Goal: Check status: Check status

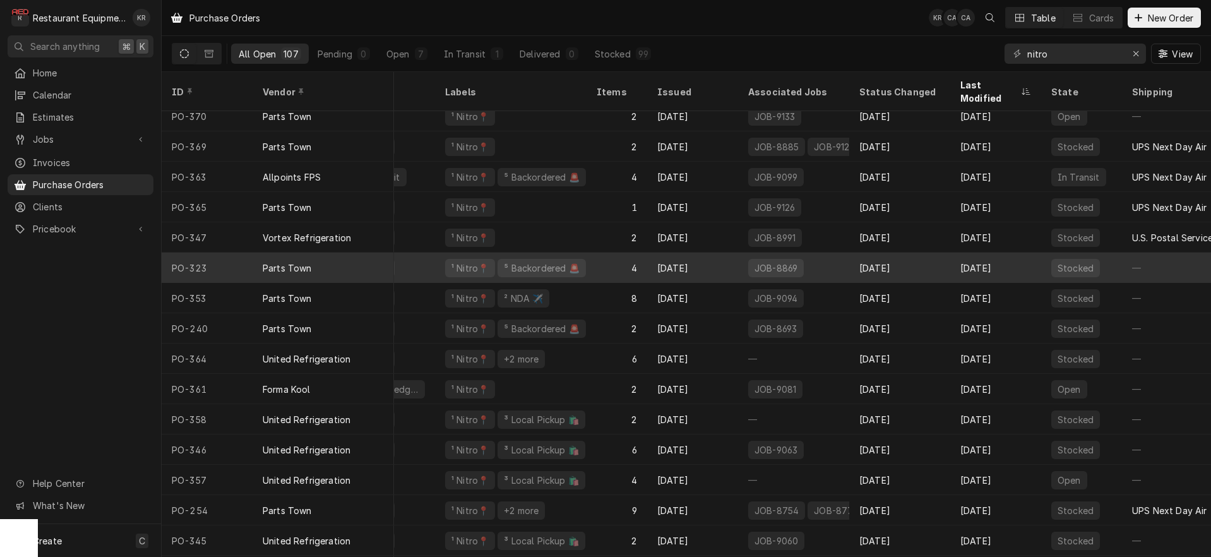
scroll to position [0, 60]
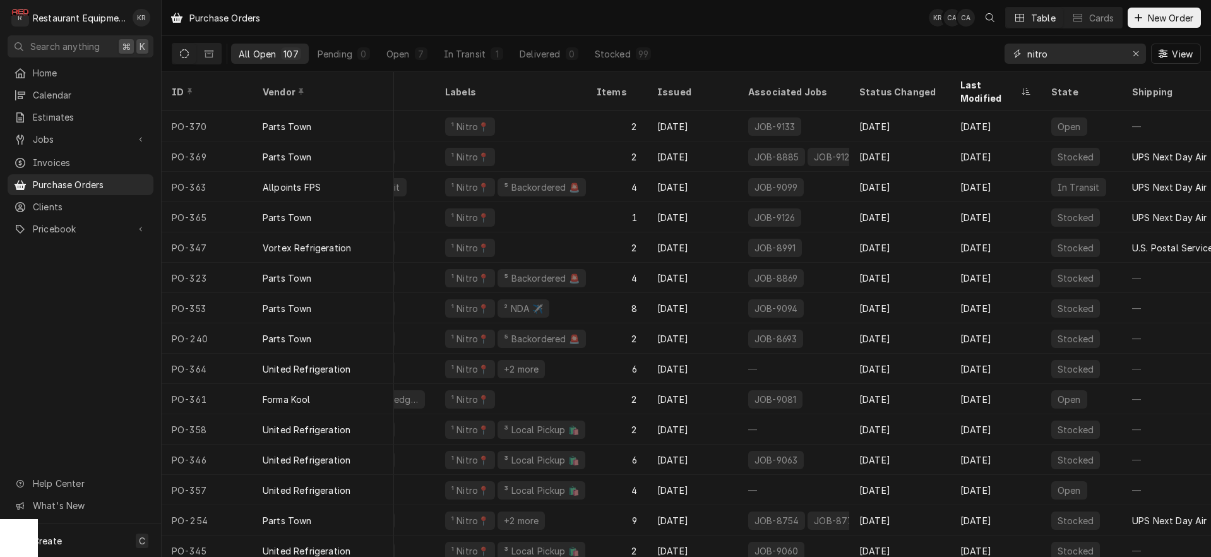
click at [1142, 54] on button "Erase input" at bounding box center [1136, 54] width 20 height 20
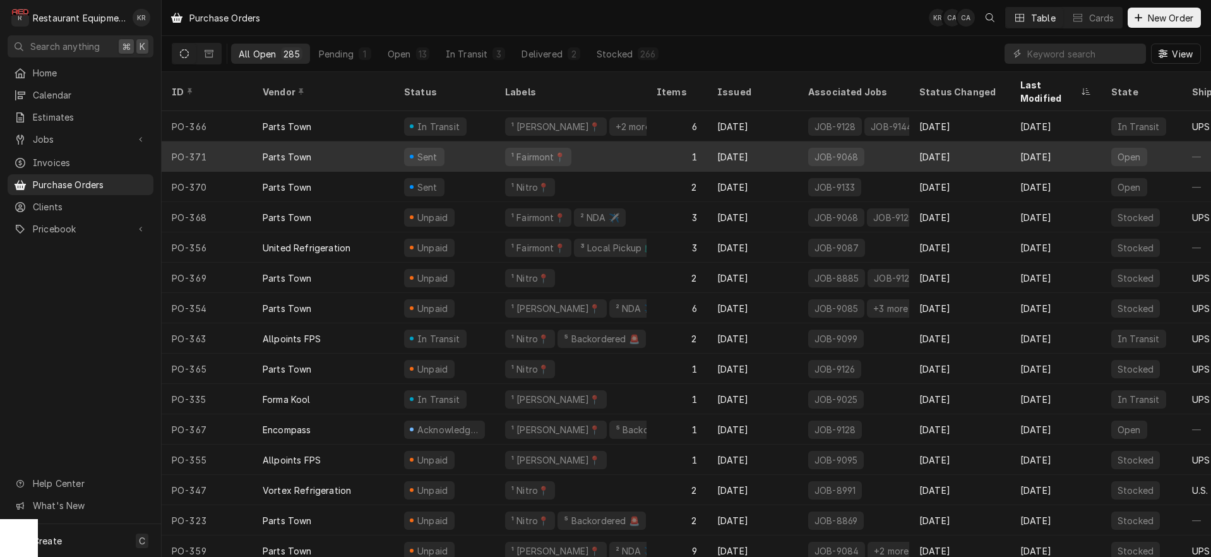
click at [410, 149] on div "Sent" at bounding box center [444, 156] width 101 height 30
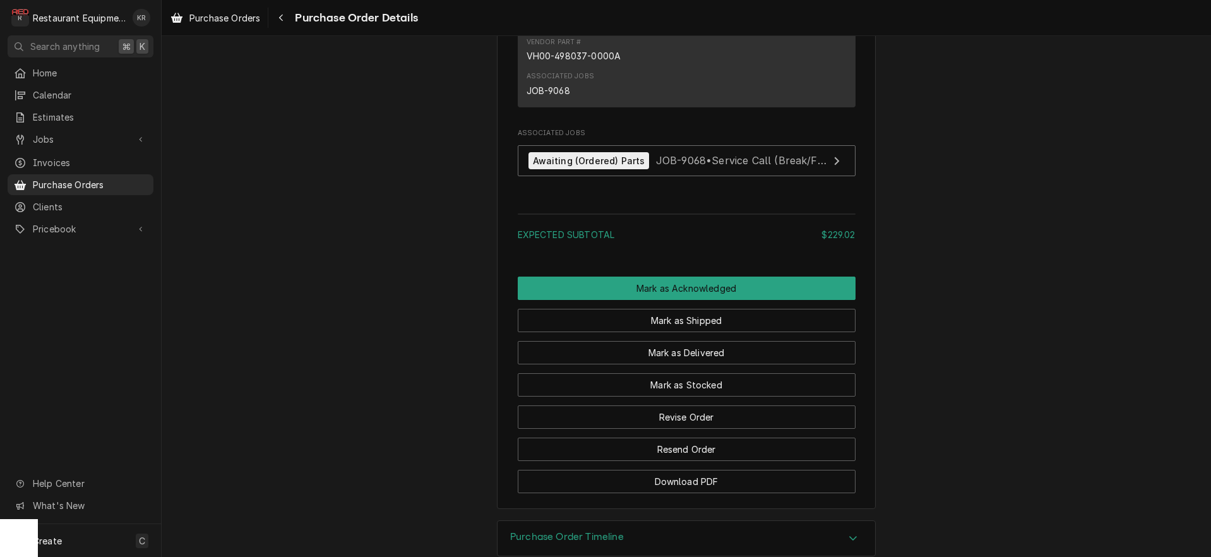
scroll to position [900, 0]
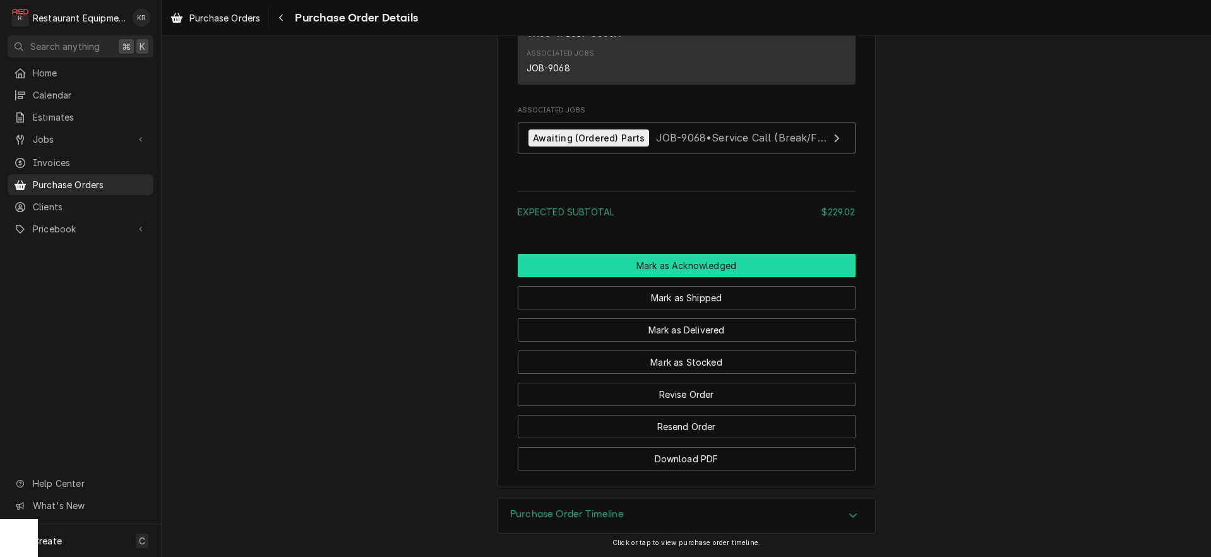
click at [664, 277] on button "Mark as Acknowledged" at bounding box center [687, 265] width 338 height 23
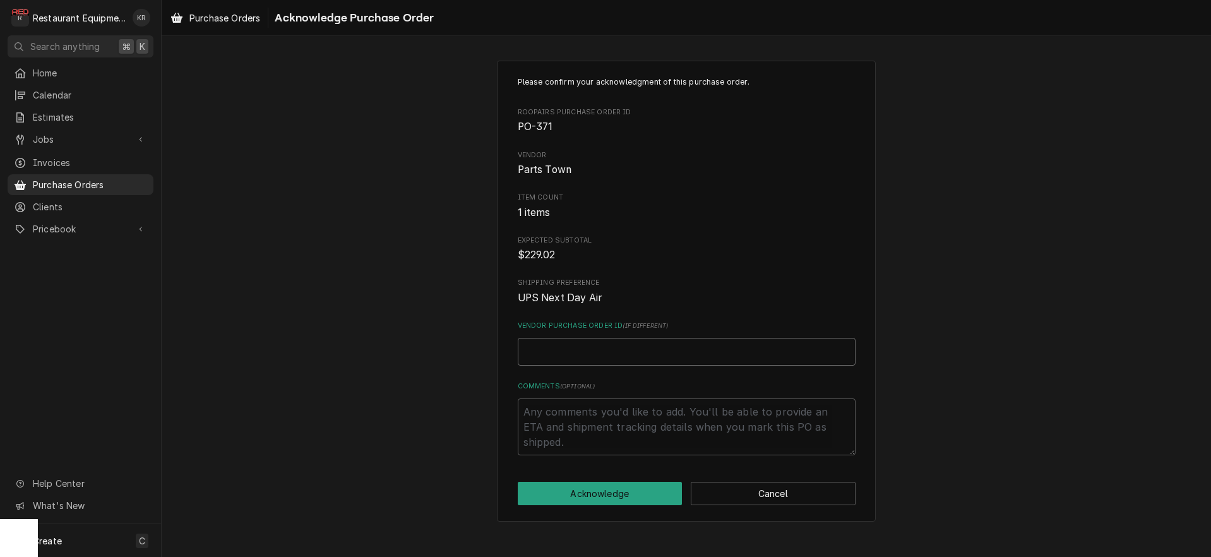
click at [592, 352] on input "Vendor Purchase Order ID ( if different )" at bounding box center [687, 352] width 338 height 28
paste input "0506790641"
type textarea "x"
type input "0506790641"
drag, startPoint x: 599, startPoint y: 495, endPoint x: 583, endPoint y: 480, distance: 21.9
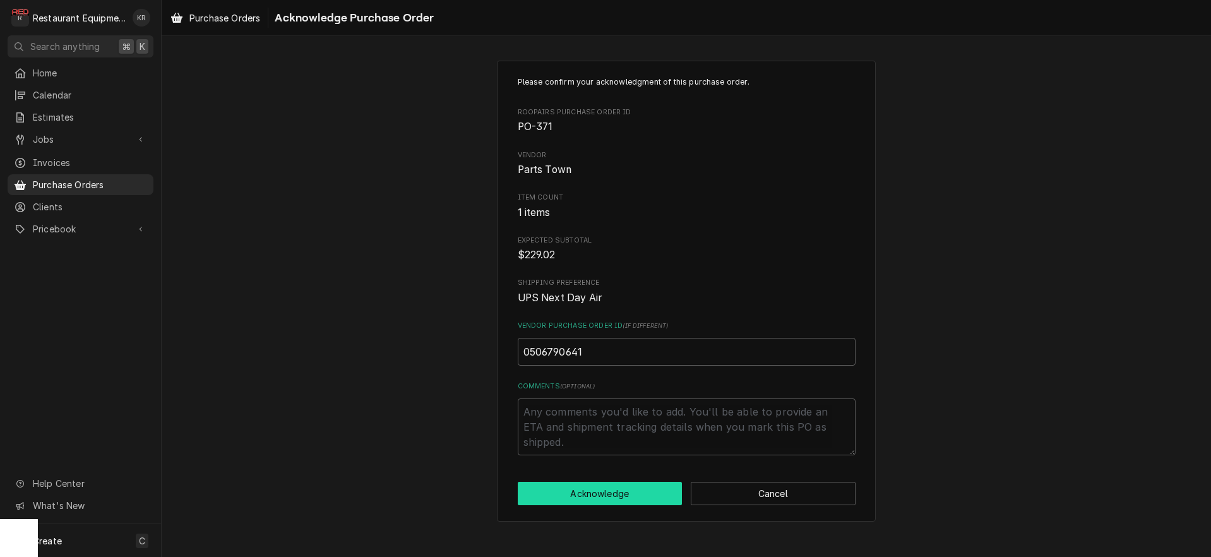
click at [593, 490] on button "Acknowledge" at bounding box center [600, 493] width 165 height 23
type textarea "x"
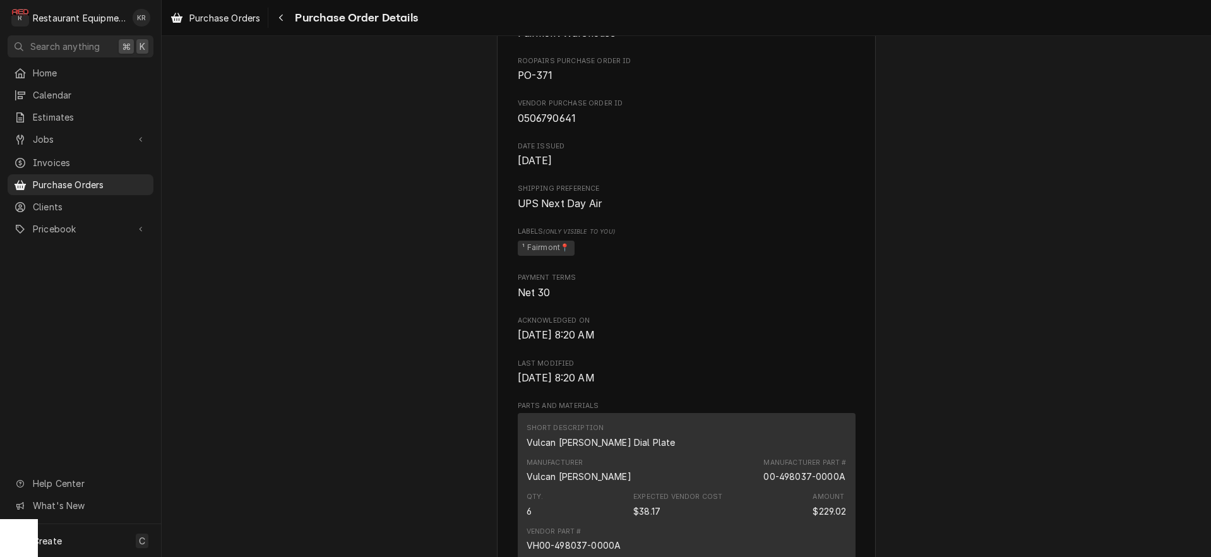
scroll to position [908, 0]
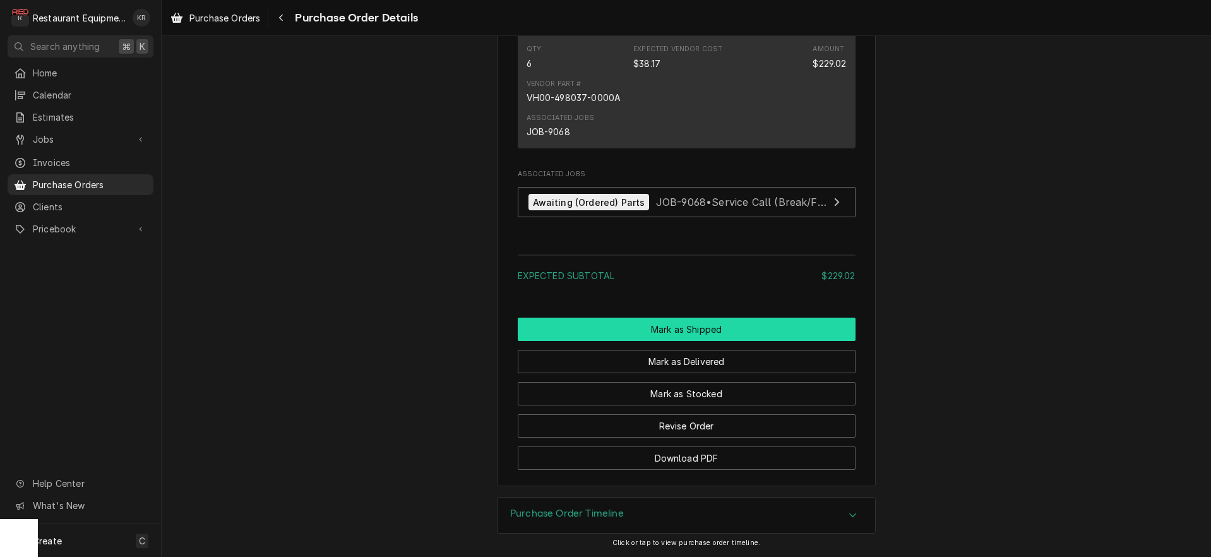
click at [675, 335] on button "Mark as Shipped" at bounding box center [687, 329] width 338 height 23
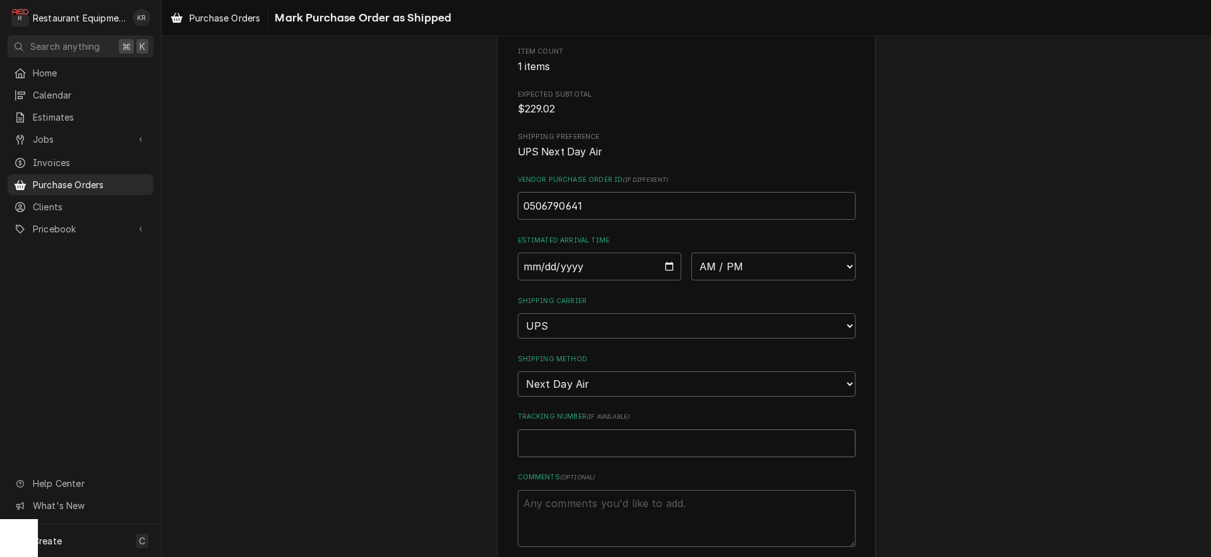
click at [587, 445] on input "Tracking Number ( if available )" at bounding box center [687, 444] width 338 height 28
paste input "1Z6254550110897051"
type textarea "x"
type input "1Z6254550110897051"
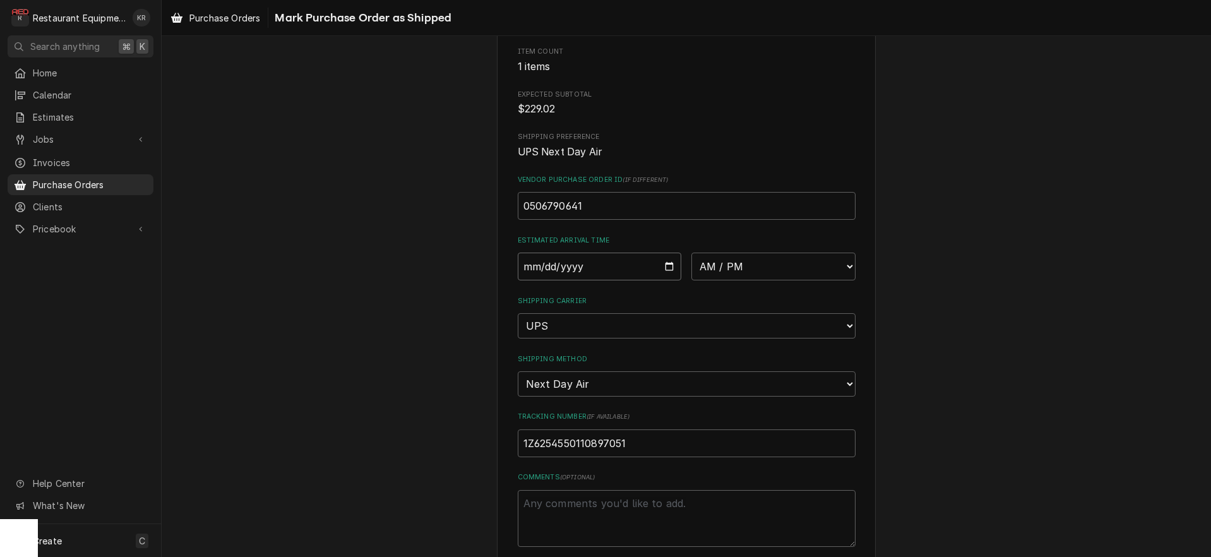
click at [667, 270] on input "Date" at bounding box center [600, 267] width 164 height 28
type input "2025-10-09"
type textarea "x"
click at [692, 253] on select "AM / PM 6:00 AM 6:15 AM 6:30 AM 6:45 AM 7:00 AM 7:15 AM 7:30 AM 7:45 AM 8:00 AM…" at bounding box center [774, 267] width 164 height 28
select select "10:30:00"
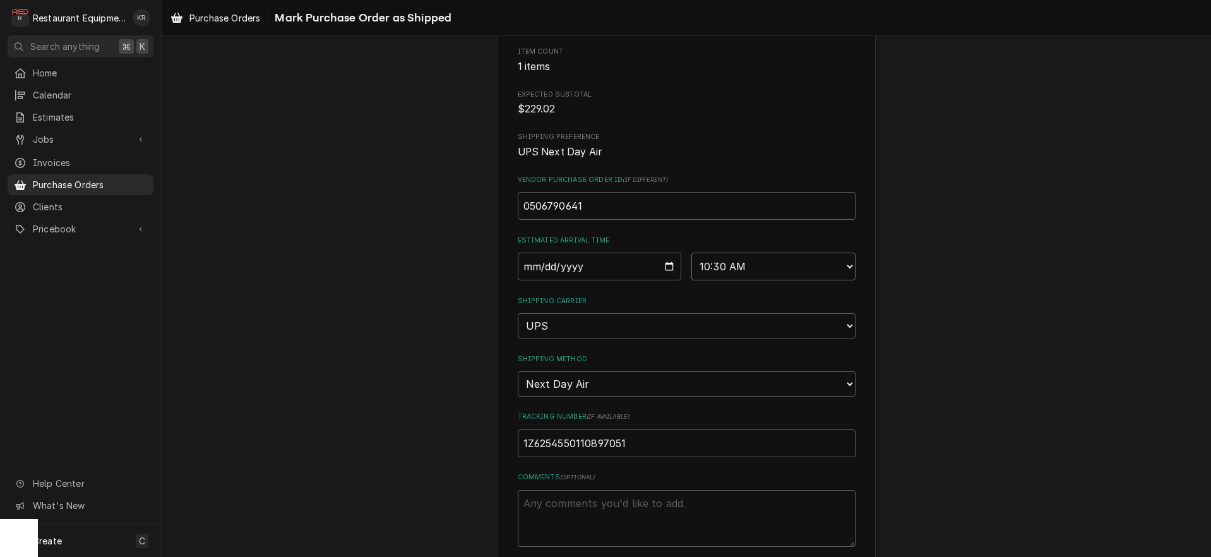
click option "10:30 AM" at bounding box center [0, 0] width 0 height 0
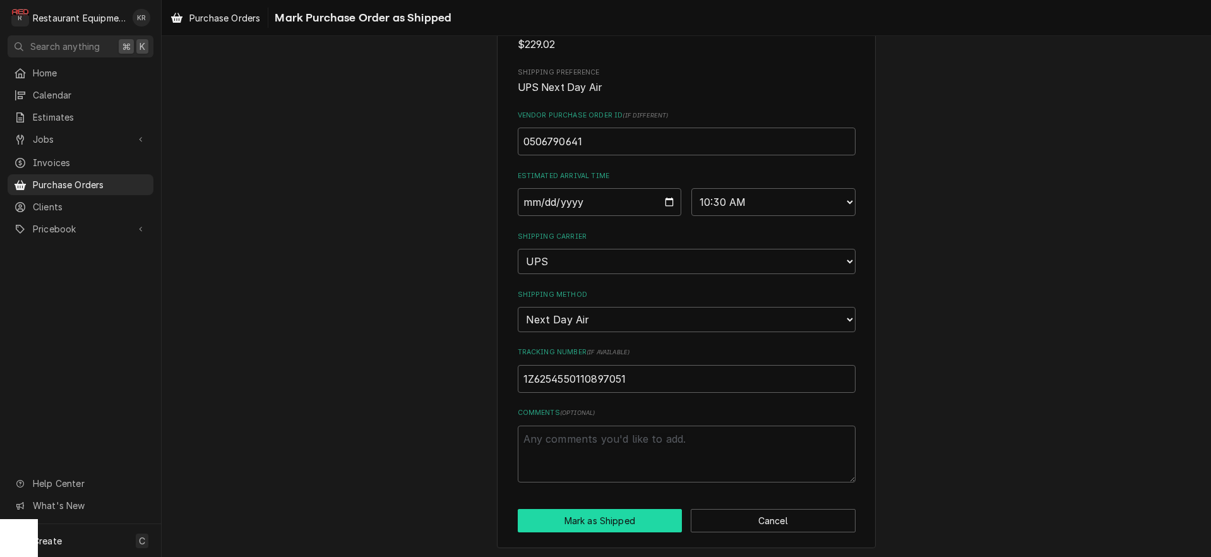
click at [613, 525] on button "Mark as Shipped" at bounding box center [600, 520] width 165 height 23
type textarea "x"
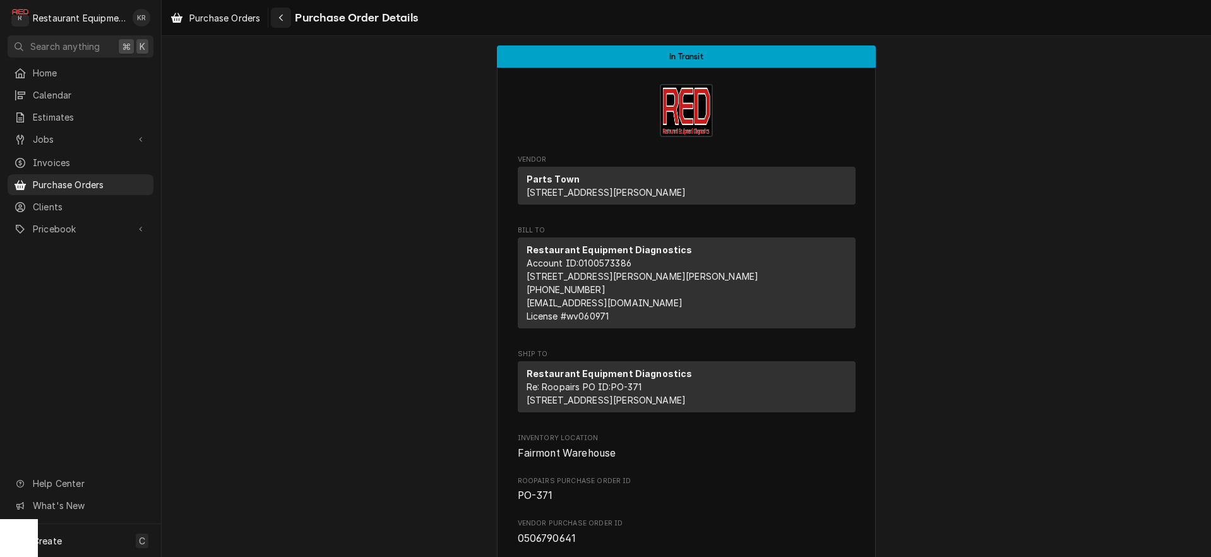
click at [282, 17] on icon "Navigate back" at bounding box center [282, 17] width 6 height 9
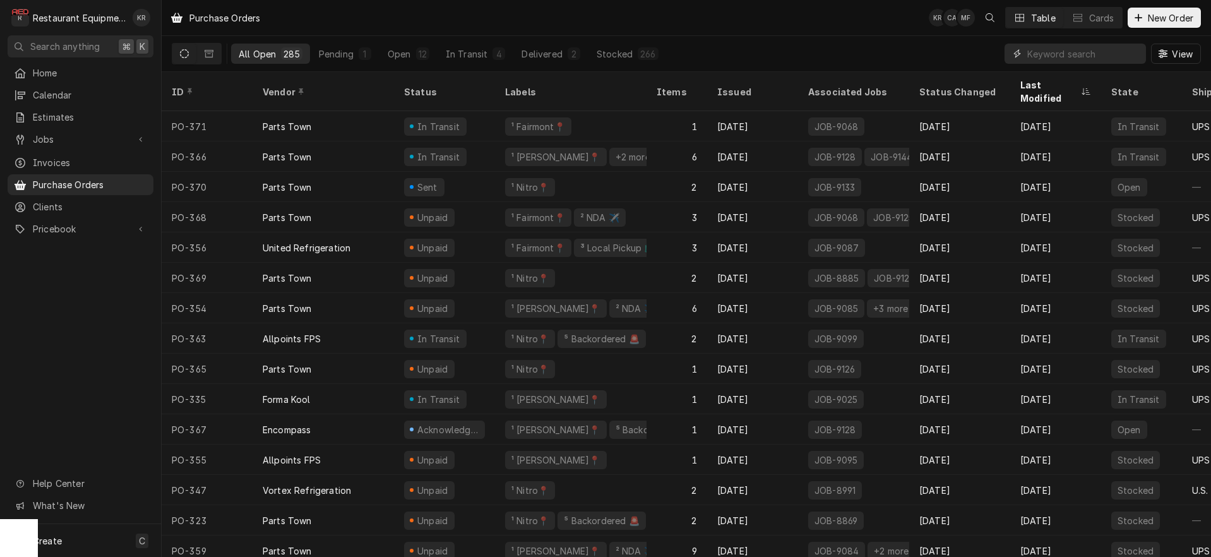
click at [1054, 59] on input "Dynamic Content Wrapper" at bounding box center [1084, 54] width 112 height 20
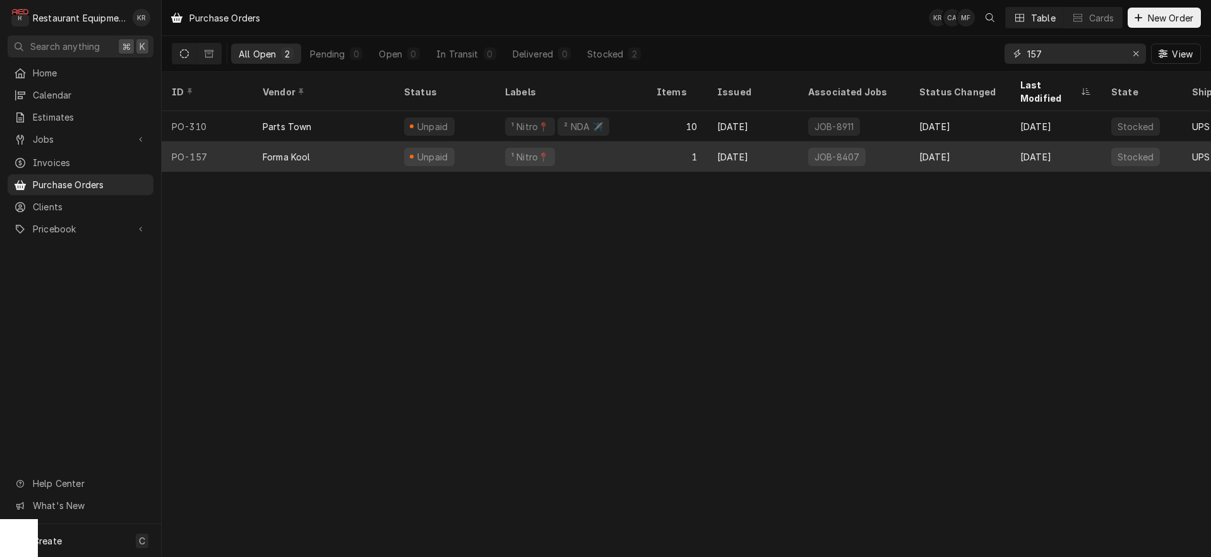
type input "157"
click at [610, 141] on div "¹ Nitro📍" at bounding box center [571, 156] width 152 height 30
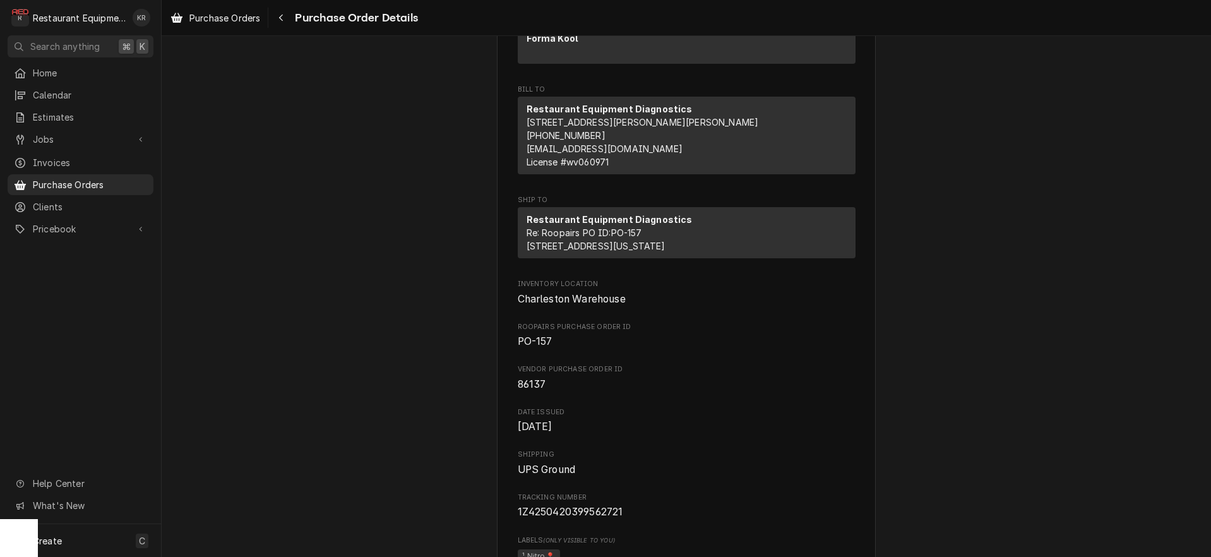
scroll to position [142, 0]
